Goal: Book appointment/travel/reservation

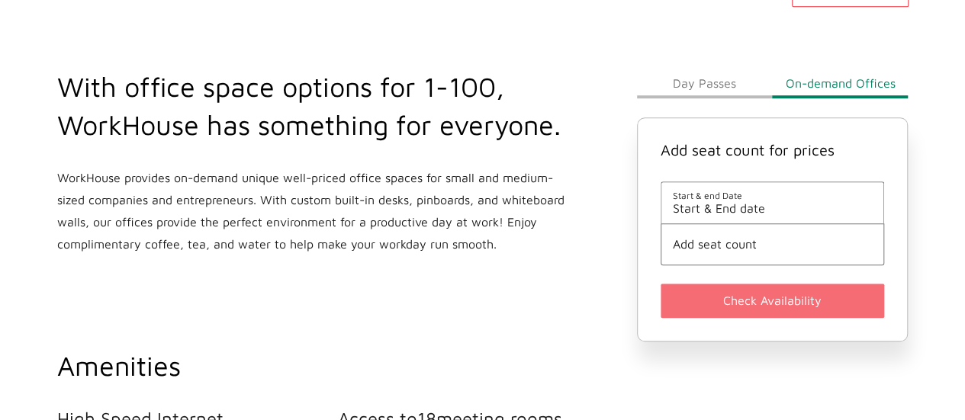
scroll to position [508, 0]
click at [792, 202] on span "Start & End date" at bounding box center [773, 208] width 200 height 14
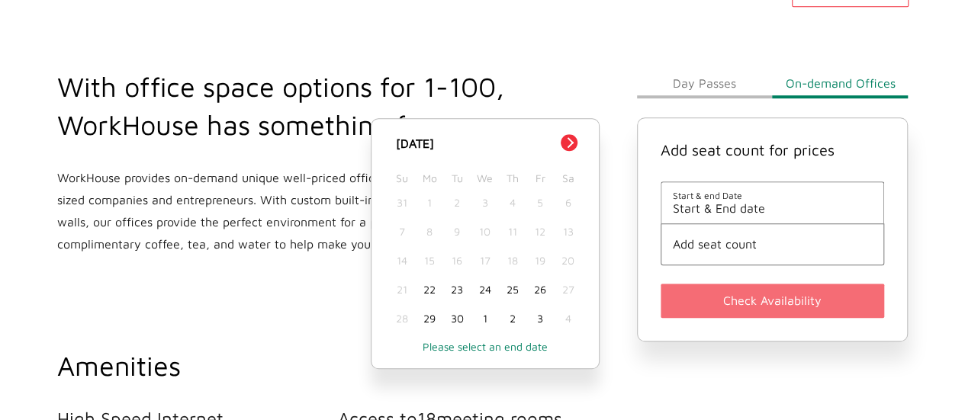
click at [431, 317] on div "29" at bounding box center [429, 318] width 27 height 29
click at [462, 313] on div "30" at bounding box center [456, 318] width 27 height 29
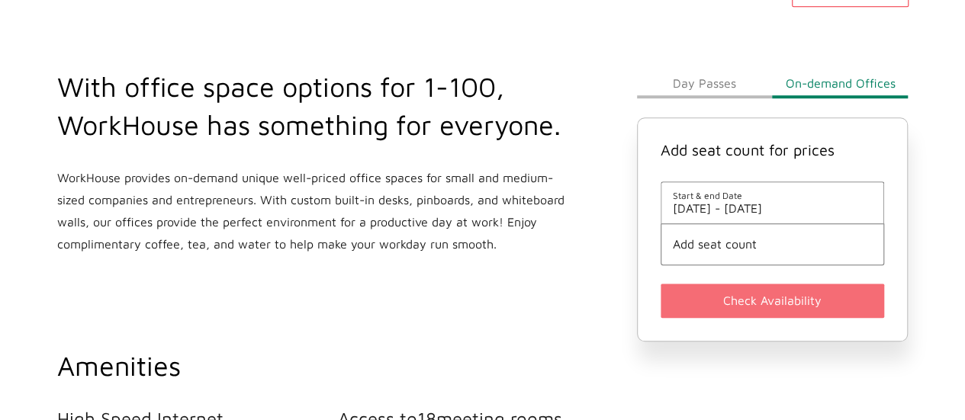
click at [700, 251] on li "Add seat count" at bounding box center [773, 245] width 224 height 42
click at [723, 240] on span "Add seat count" at bounding box center [773, 244] width 200 height 14
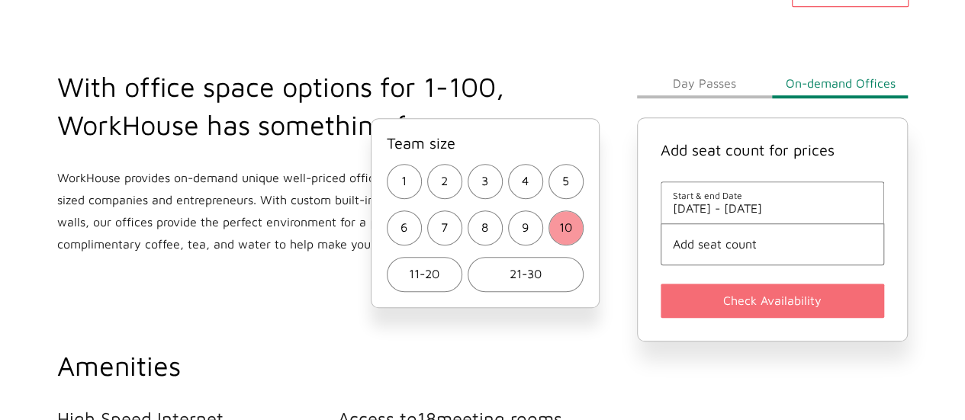
click at [556, 223] on button "10" at bounding box center [566, 228] width 35 height 35
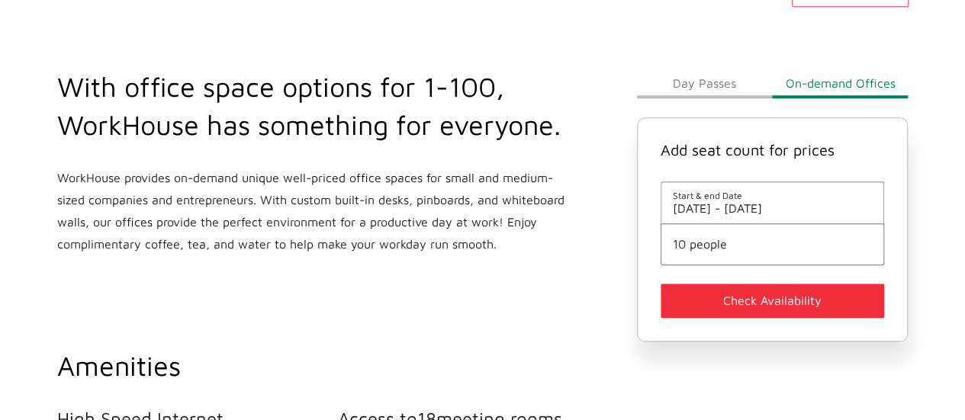
click at [748, 295] on button "Check Availability" at bounding box center [773, 301] width 224 height 34
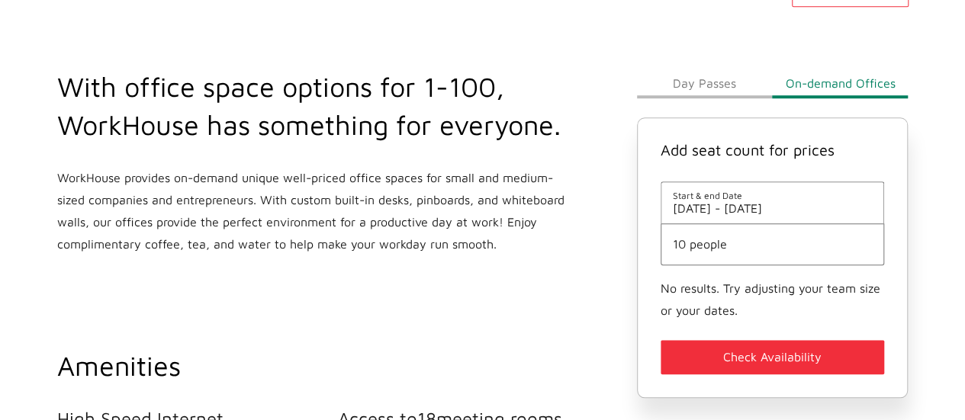
click at [768, 292] on small "No results. Try adjusting your team size or your dates." at bounding box center [771, 300] width 220 height 36
click at [724, 249] on span "10 people" at bounding box center [773, 244] width 200 height 14
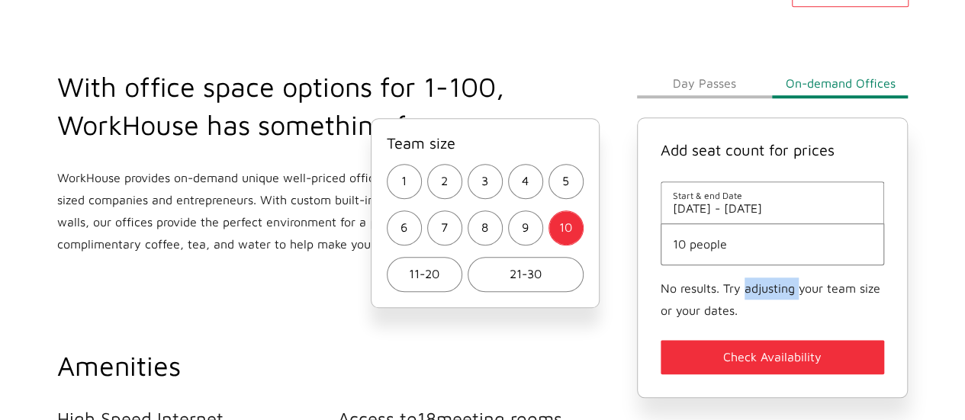
click at [481, 234] on span "8" at bounding box center [484, 228] width 7 height 22
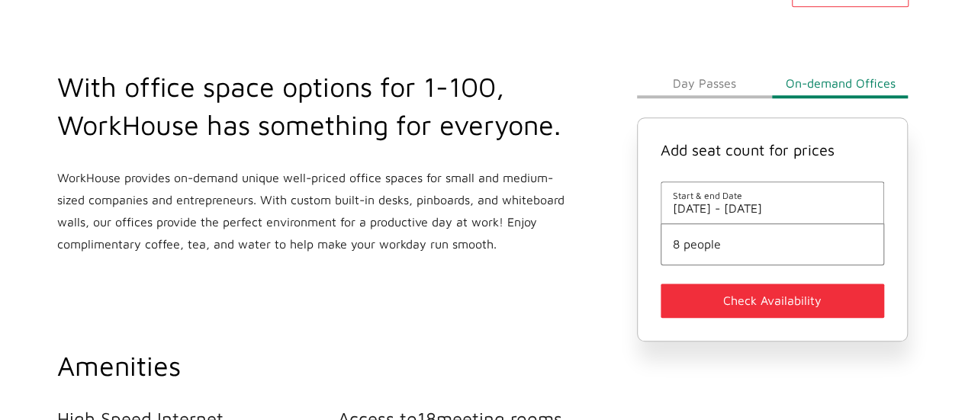
click at [719, 290] on button "Check Availability" at bounding box center [773, 301] width 224 height 34
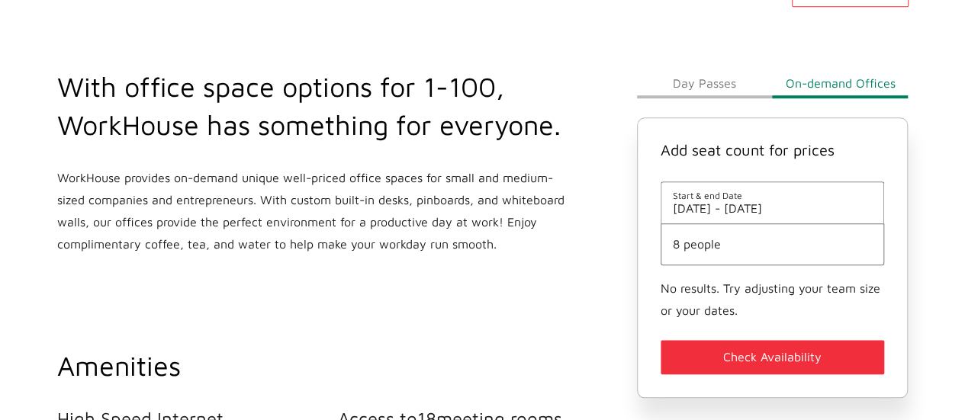
click at [706, 253] on li "8 people" at bounding box center [773, 245] width 224 height 42
click at [689, 237] on span "8 people" at bounding box center [773, 244] width 200 height 14
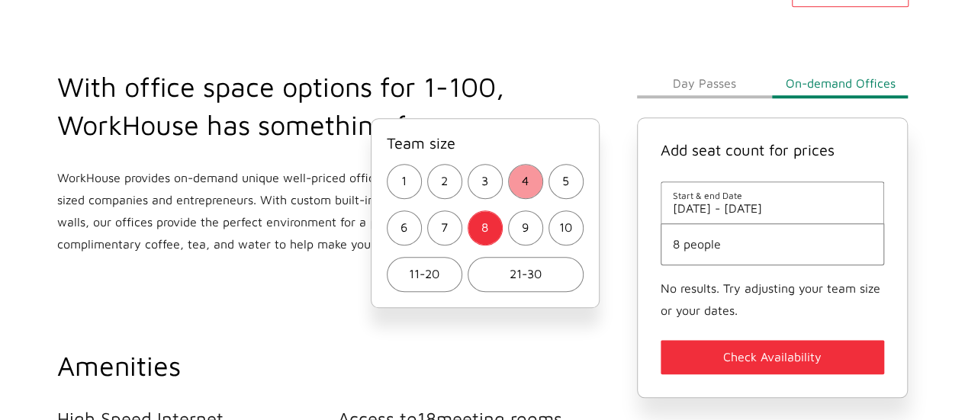
click at [519, 176] on button "4" at bounding box center [525, 181] width 35 height 35
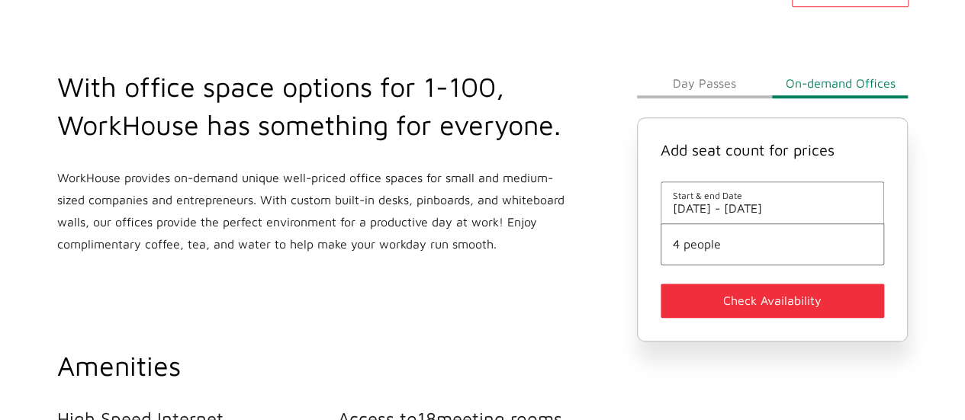
click at [732, 294] on button "Check Availability" at bounding box center [773, 301] width 224 height 34
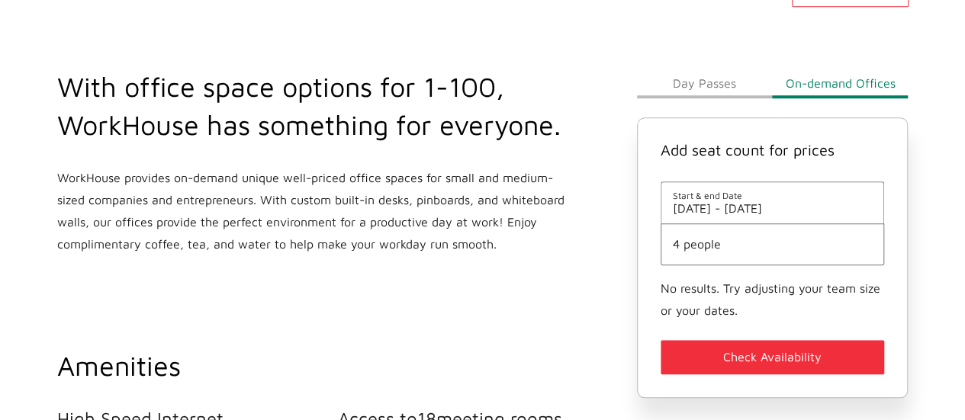
click at [708, 247] on span "4 people" at bounding box center [773, 244] width 200 height 14
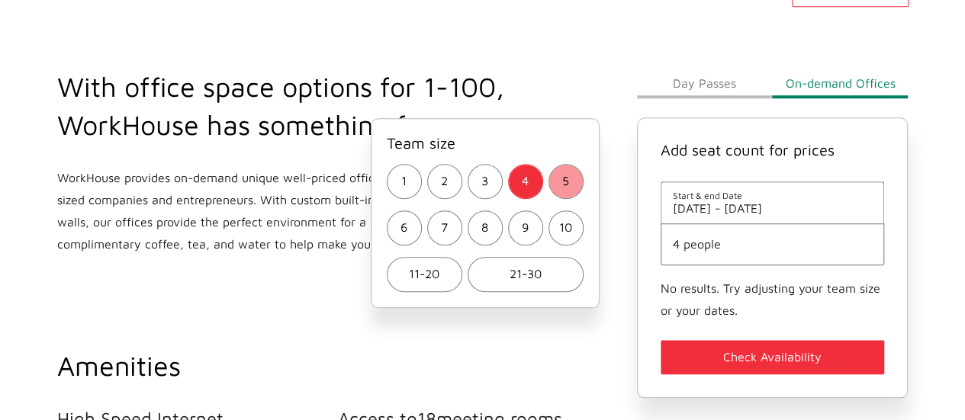
click at [580, 191] on button "5" at bounding box center [566, 181] width 35 height 35
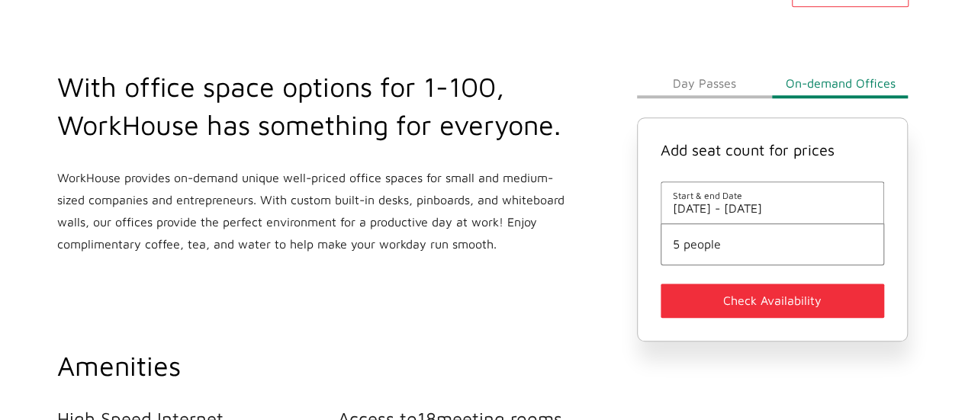
click at [725, 301] on button "Check Availability" at bounding box center [773, 301] width 224 height 34
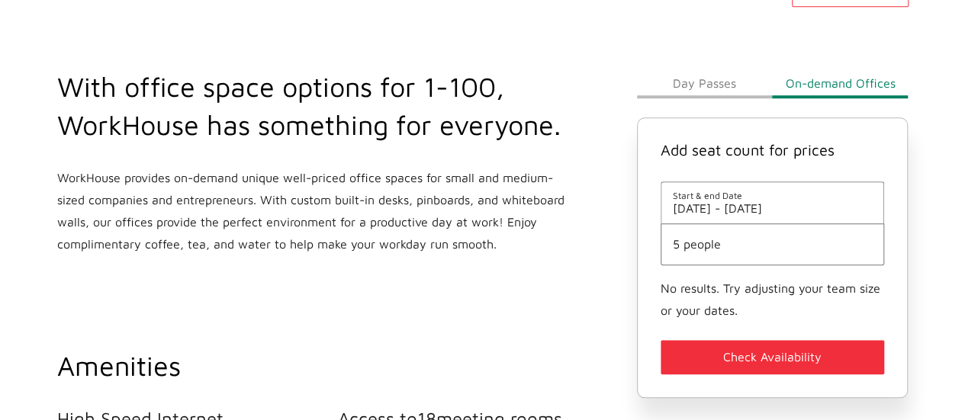
click at [679, 256] on li "5 people" at bounding box center [773, 245] width 224 height 42
click at [681, 244] on span "5 people" at bounding box center [773, 244] width 200 height 14
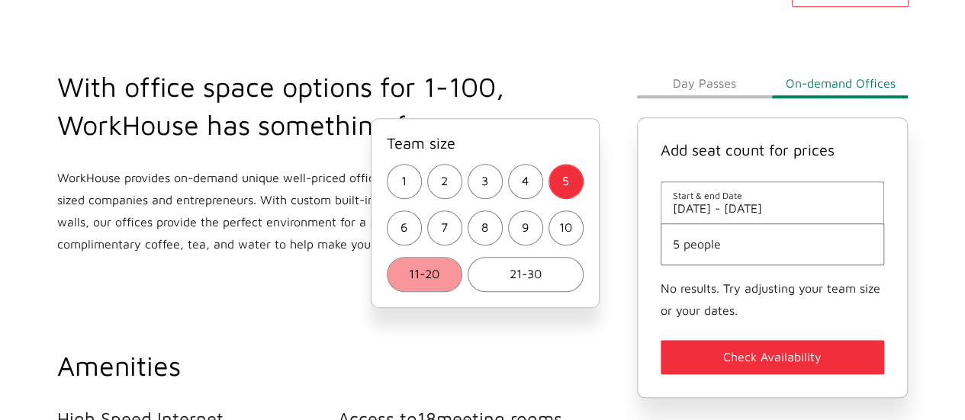
click at [437, 270] on span "11-20" at bounding box center [424, 274] width 31 height 22
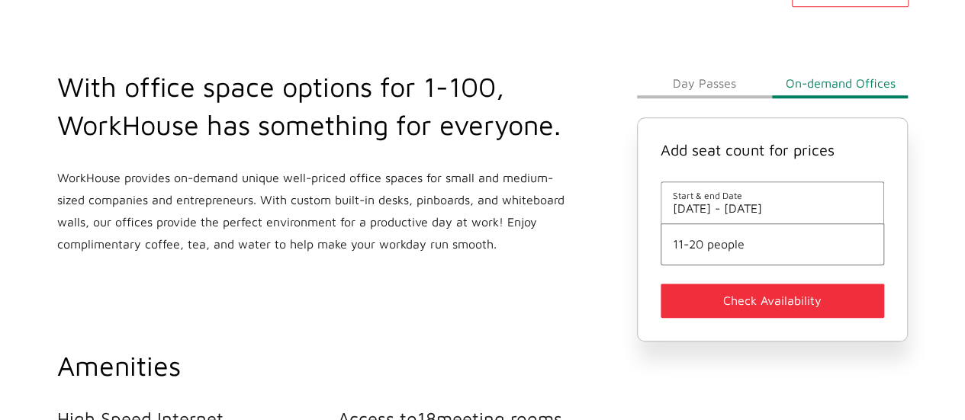
click at [726, 300] on button "Check Availability" at bounding box center [773, 301] width 224 height 34
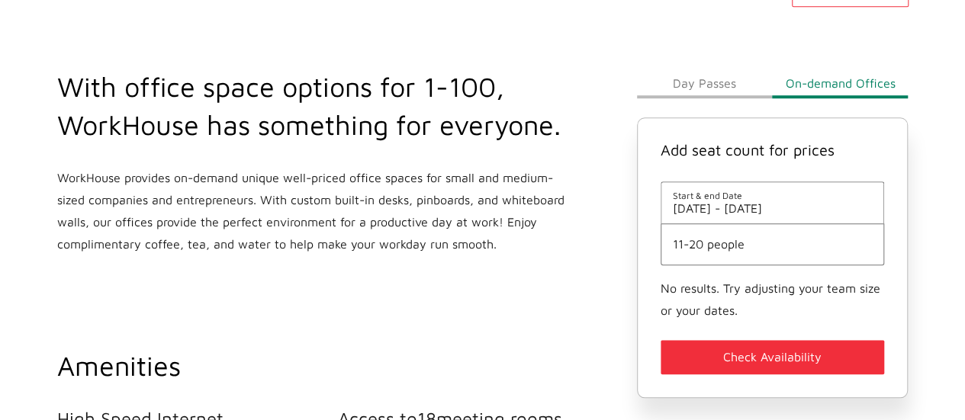
click at [712, 246] on span "11-20 people" at bounding box center [773, 244] width 200 height 14
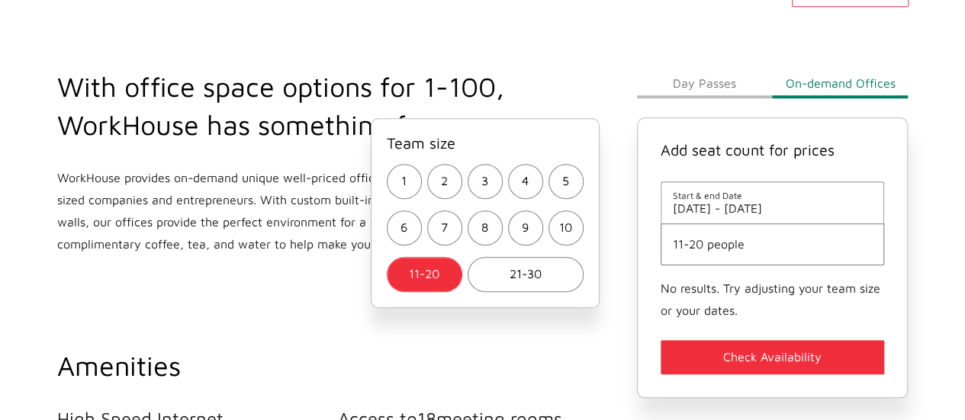
click at [550, 326] on div "With office space options for 1-100, WorkHouse has something for everyone. Work…" at bounding box center [338, 337] width 580 height 661
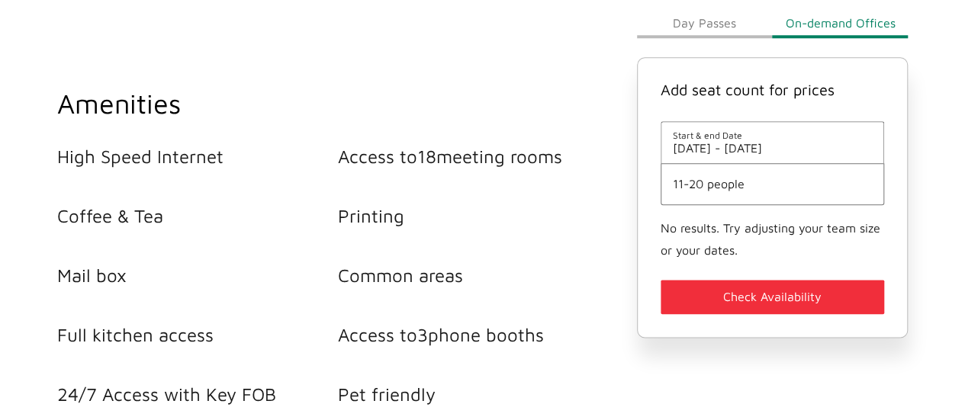
scroll to position [712, 0]
